Goal: Information Seeking & Learning: Learn about a topic

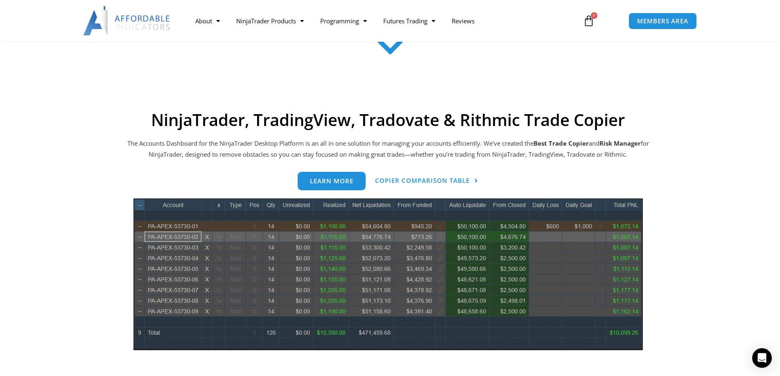
scroll to position [301, 0]
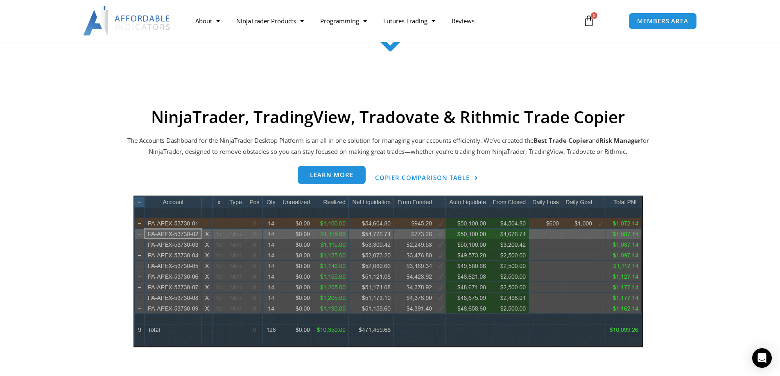
click at [330, 178] on span "Learn more" at bounding box center [331, 175] width 43 height 6
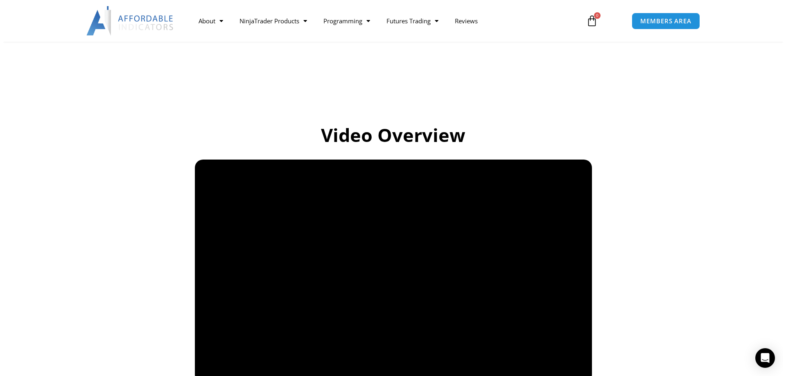
scroll to position [477, 0]
